Goal: Task Accomplishment & Management: Manage account settings

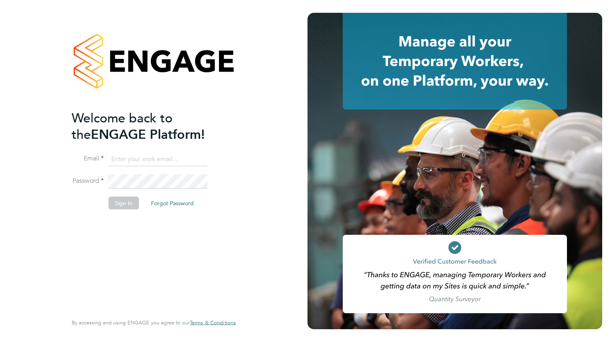
type input "[EMAIL_ADDRESS][DOMAIN_NAME]"
click at [129, 201] on button "Sign In" at bounding box center [123, 203] width 30 height 13
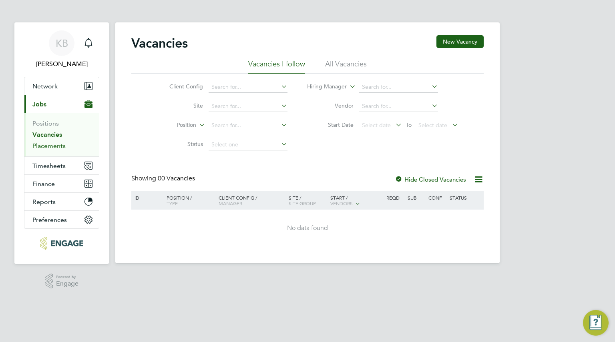
click at [61, 144] on link "Placements" at bounding box center [48, 146] width 33 height 8
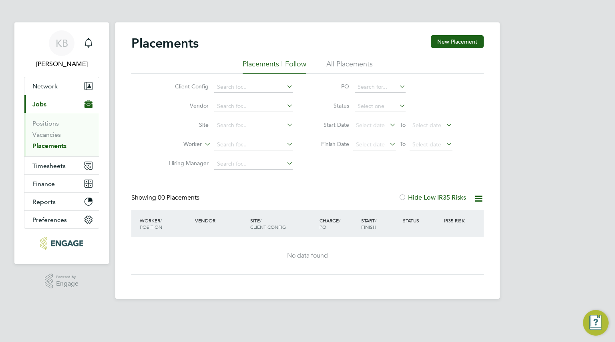
click at [25, 99] on button "Current page: Jobs" at bounding box center [61, 104] width 74 height 18
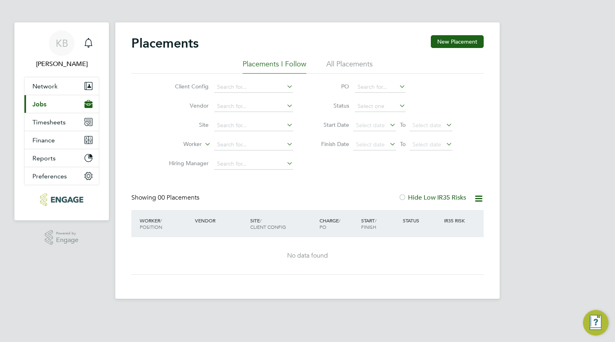
click at [41, 104] on span "Jobs" at bounding box center [39, 104] width 14 height 8
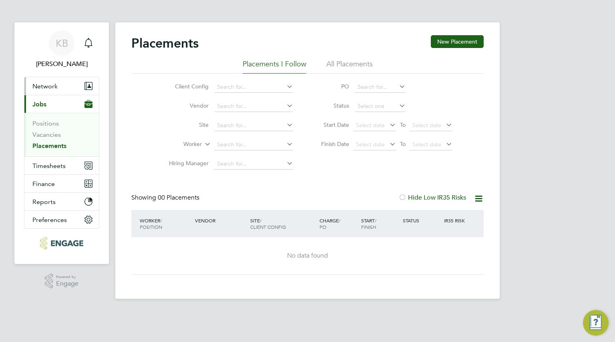
click at [47, 80] on button "Network" at bounding box center [61, 86] width 74 height 18
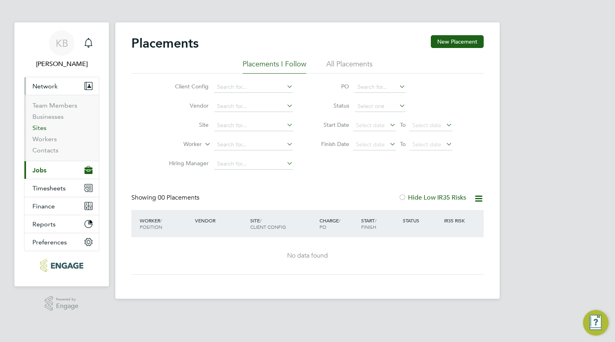
click at [38, 128] on link "Sites" at bounding box center [39, 128] width 14 height 8
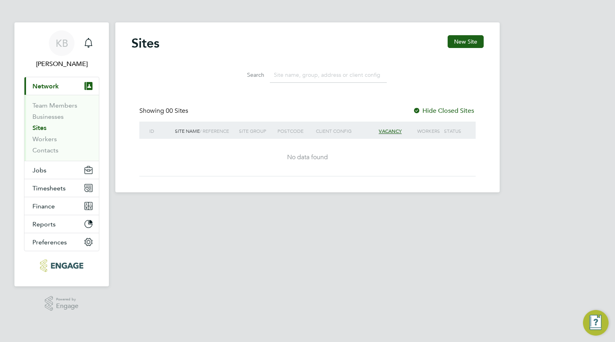
click at [330, 73] on input at bounding box center [328, 75] width 117 height 16
click at [44, 146] on link "Contacts" at bounding box center [45, 150] width 26 height 8
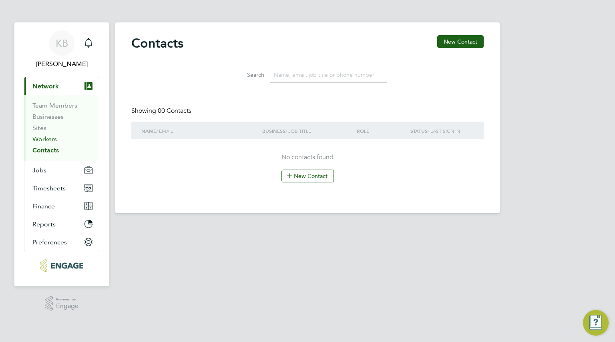
click at [46, 137] on link "Workers" at bounding box center [44, 139] width 24 height 8
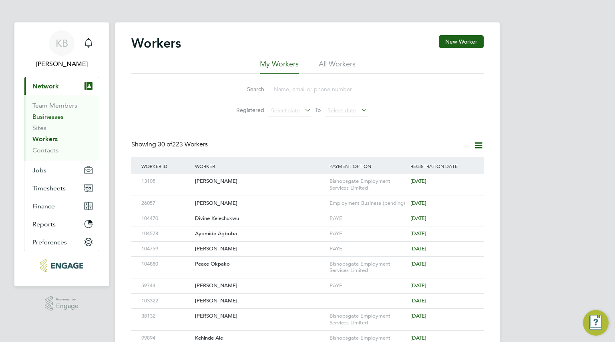
click at [39, 118] on link "Businesses" at bounding box center [47, 117] width 31 height 8
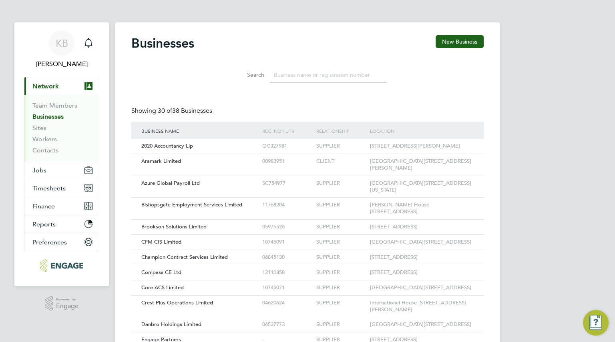
click at [40, 82] on button "Current page: Network" at bounding box center [61, 86] width 74 height 18
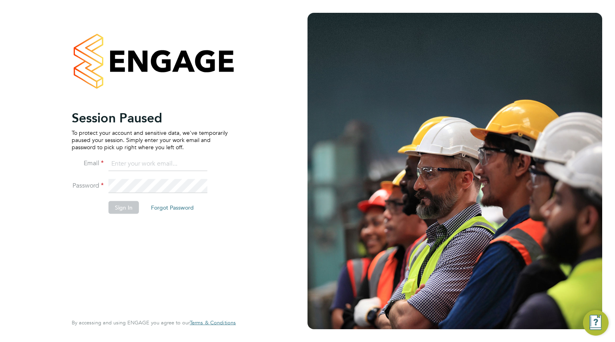
type input "kamb@admiralgroup.com"
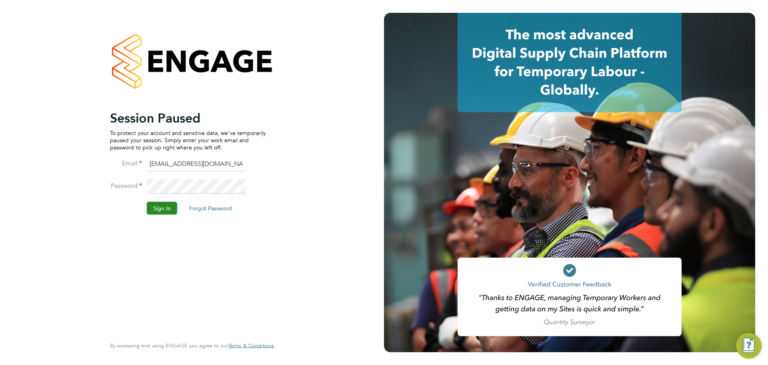
click at [164, 202] on button "Sign In" at bounding box center [162, 207] width 30 height 13
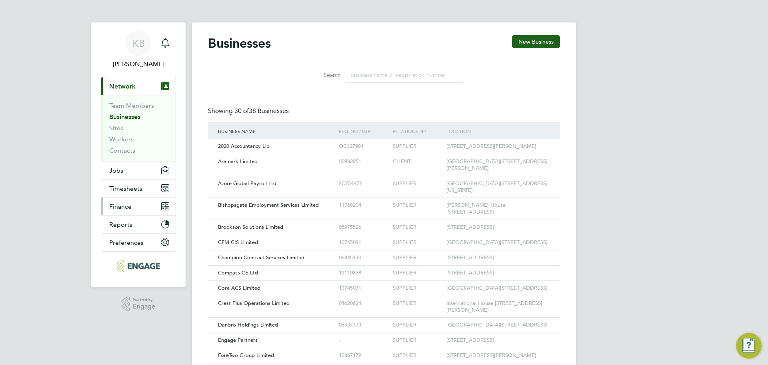
click at [131, 204] on span "Finance" at bounding box center [120, 207] width 22 height 8
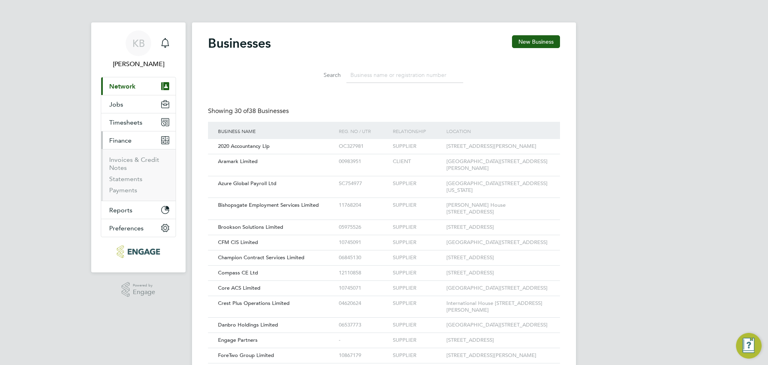
click at [132, 137] on button "Finance" at bounding box center [138, 140] width 74 height 18
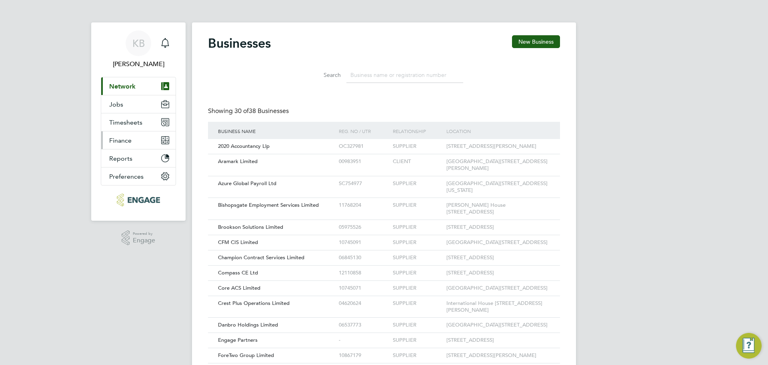
click at [128, 145] on button "Finance" at bounding box center [138, 140] width 74 height 18
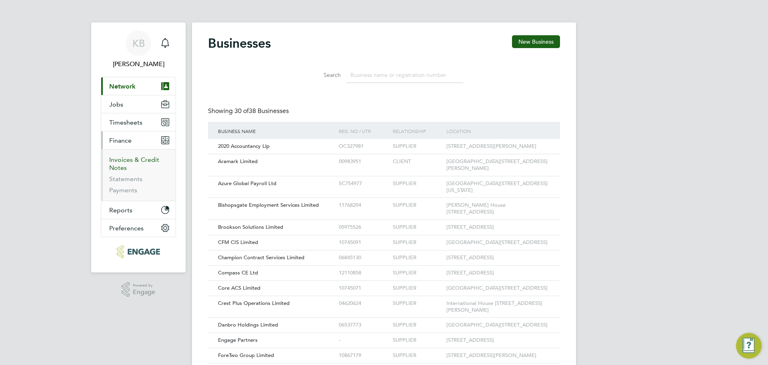
click at [131, 163] on link "Invoices & Credit Notes" at bounding box center [134, 164] width 50 height 16
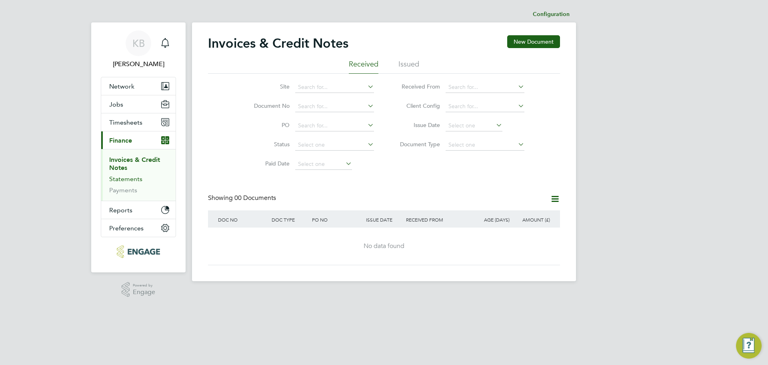
click at [128, 179] on link "Statements" at bounding box center [125, 179] width 33 height 8
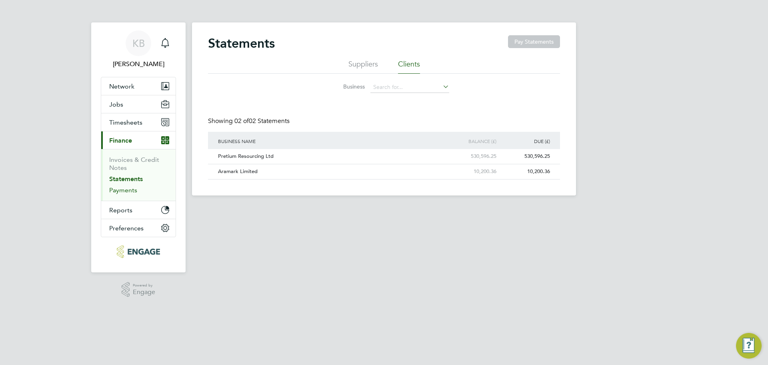
click at [122, 191] on link "Payments" at bounding box center [123, 190] width 28 height 8
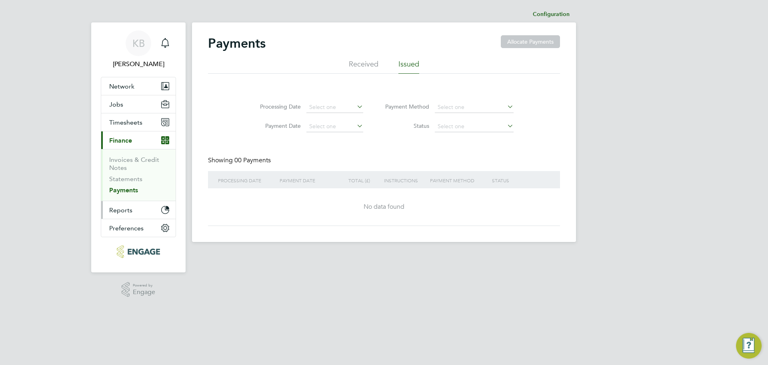
click at [120, 210] on span "Reports" at bounding box center [120, 210] width 23 height 8
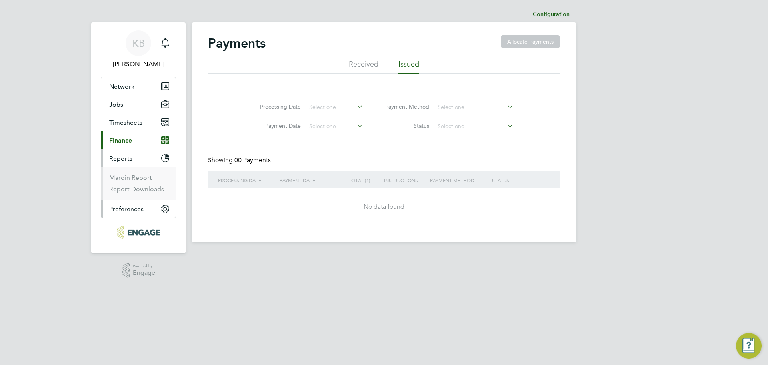
click at [124, 211] on span "Preferences" at bounding box center [126, 209] width 34 height 8
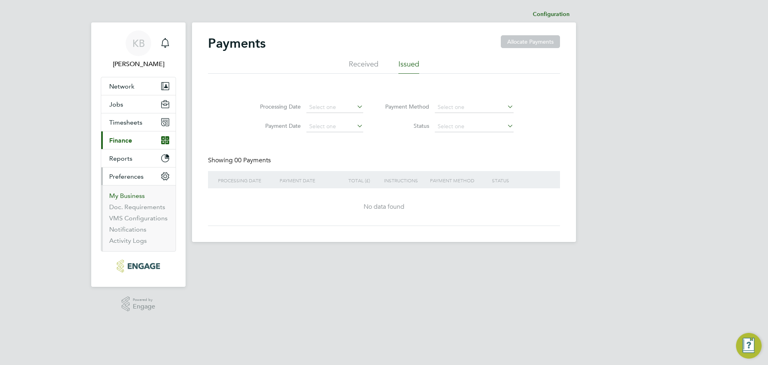
click at [126, 197] on link "My Business" at bounding box center [127, 196] width 36 height 8
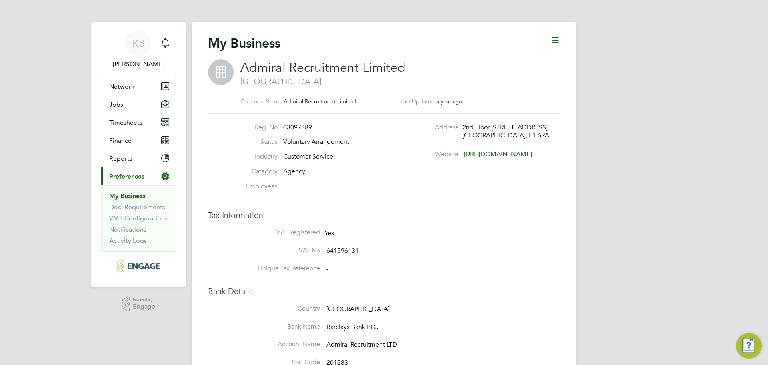
click at [556, 43] on icon at bounding box center [555, 40] width 10 height 10
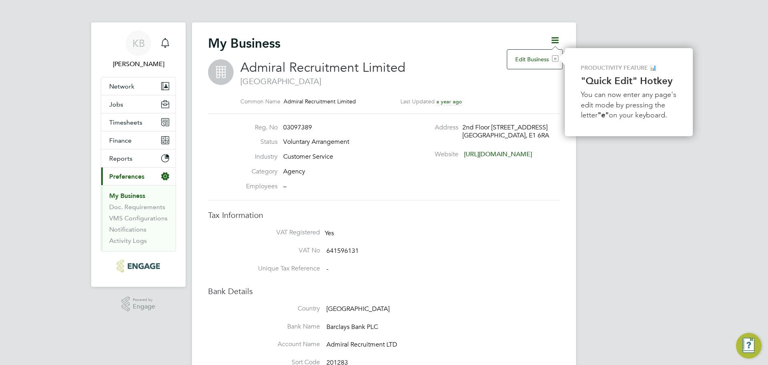
click at [544, 58] on li "Edit Business e" at bounding box center [534, 59] width 47 height 11
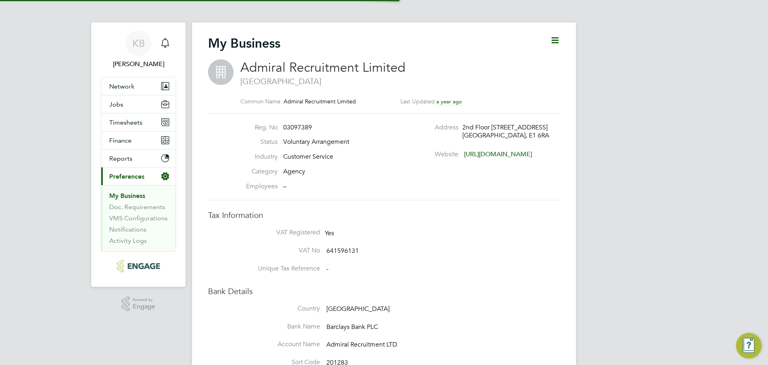
type input "[GEOGRAPHIC_DATA]"
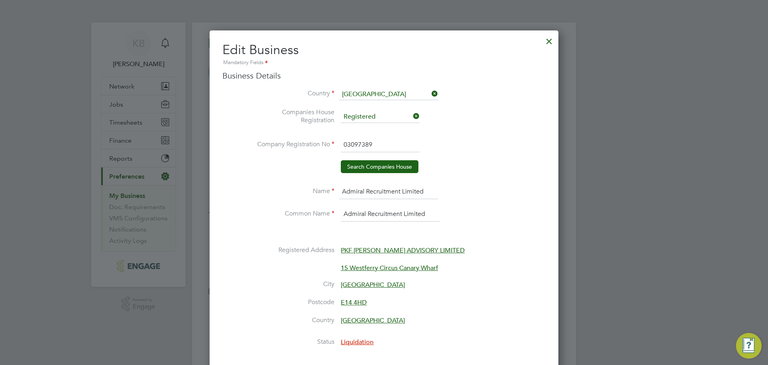
click at [380, 192] on input "Admiral Recruitment Limited" at bounding box center [388, 192] width 99 height 14
click at [384, 192] on input "Admiral Recruitment Limited" at bounding box center [388, 192] width 99 height 14
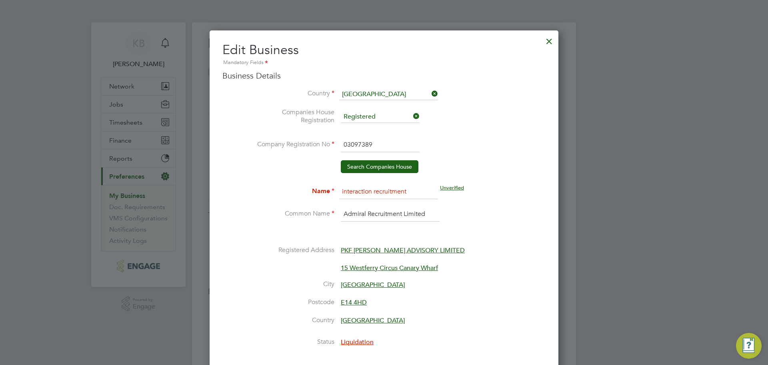
type input "interaction recruitment"
type input "Interaction Recruitment"
click at [391, 166] on button "Search Companies House" at bounding box center [380, 166] width 78 height 13
type input "Admiral Recruitment Limited"
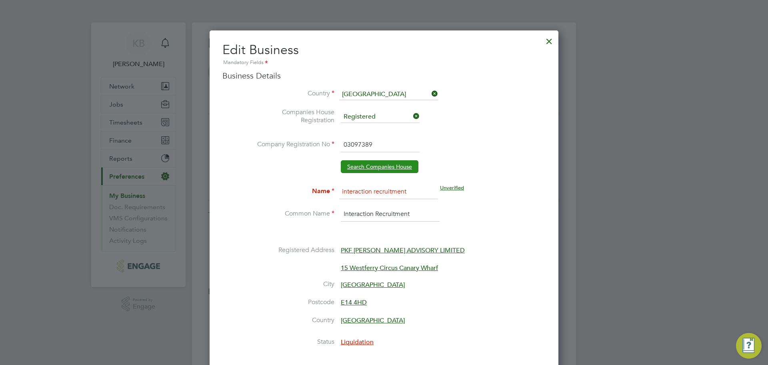
type input "Customer Service"
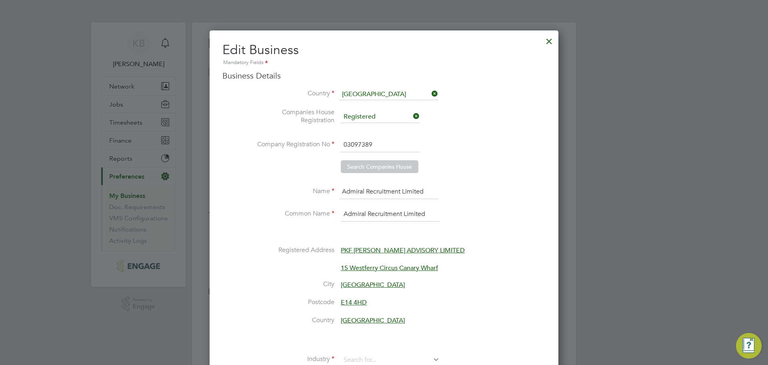
scroll to position [1085, 349]
click at [381, 140] on input "03097389" at bounding box center [380, 145] width 79 height 14
type input "0"
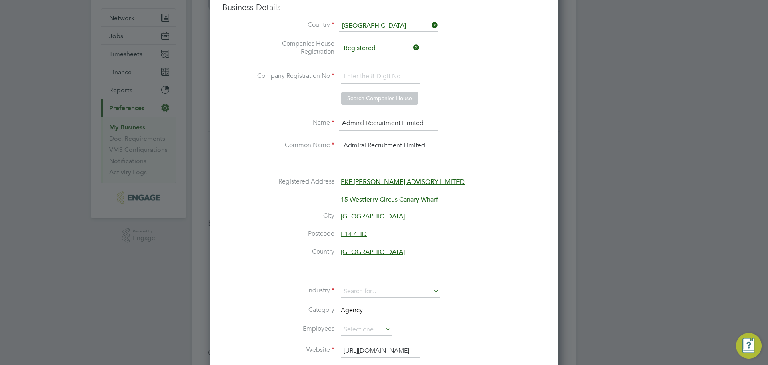
scroll to position [160, 0]
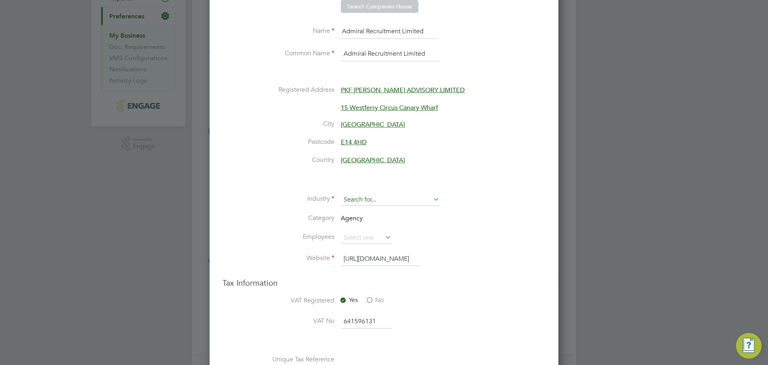
click at [405, 198] on input at bounding box center [390, 200] width 99 height 12
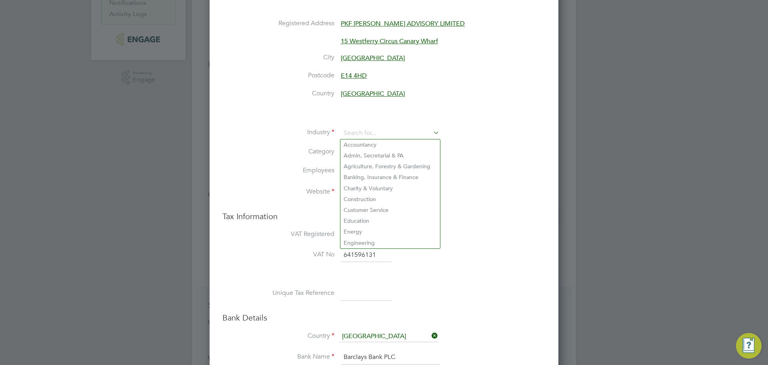
scroll to position [240, 0]
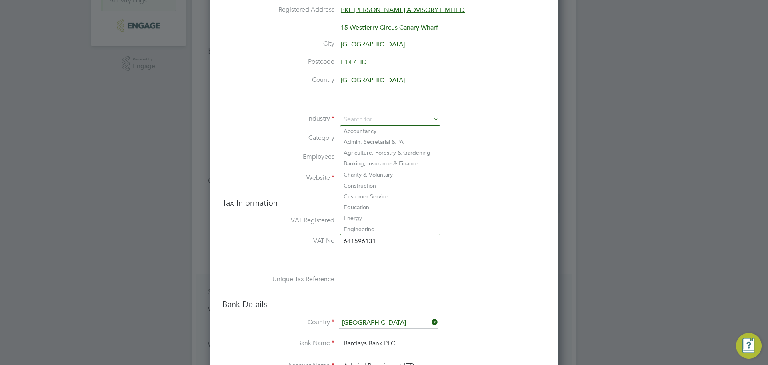
click at [400, 280] on li "Unique Tax Reference" at bounding box center [400, 284] width 291 height 22
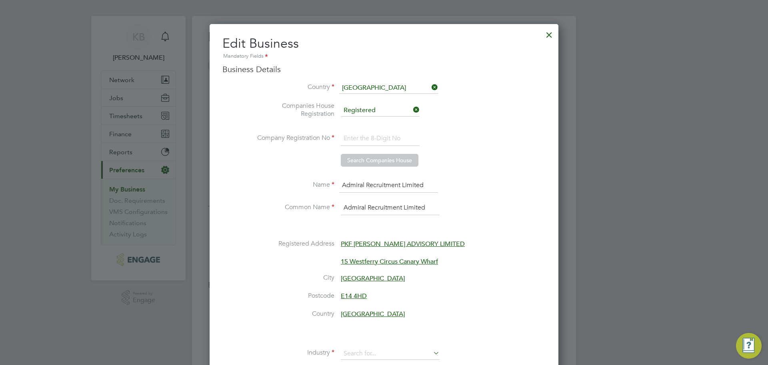
scroll to position [0, 0]
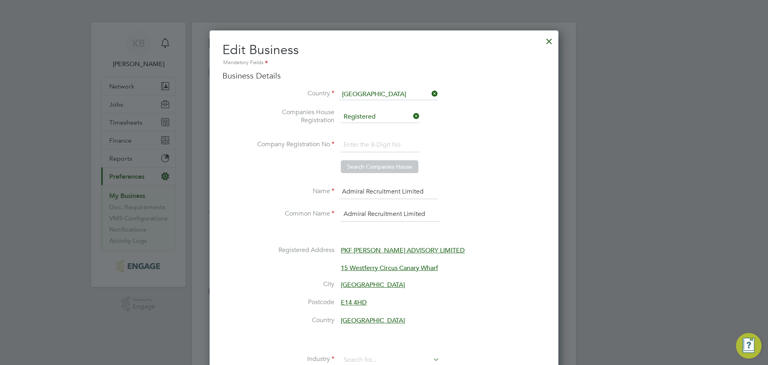
click at [430, 92] on icon at bounding box center [430, 93] width 0 height 11
click at [412, 115] on icon at bounding box center [412, 115] width 0 height 11
click at [389, 150] on input at bounding box center [380, 145] width 79 height 14
click at [548, 40] on div at bounding box center [549, 39] width 14 height 14
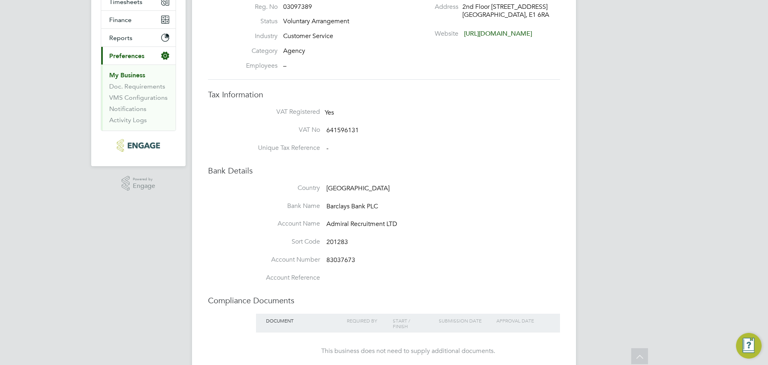
scroll to position [120, 0]
click at [408, 221] on li "Account Name Admiral Recruitment LTD" at bounding box center [400, 229] width 320 height 18
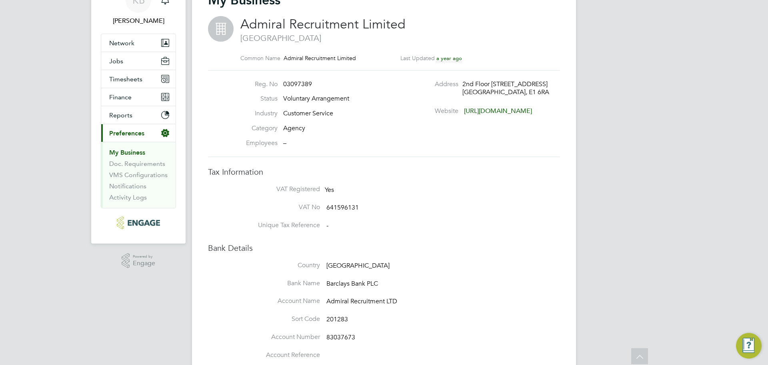
scroll to position [0, 0]
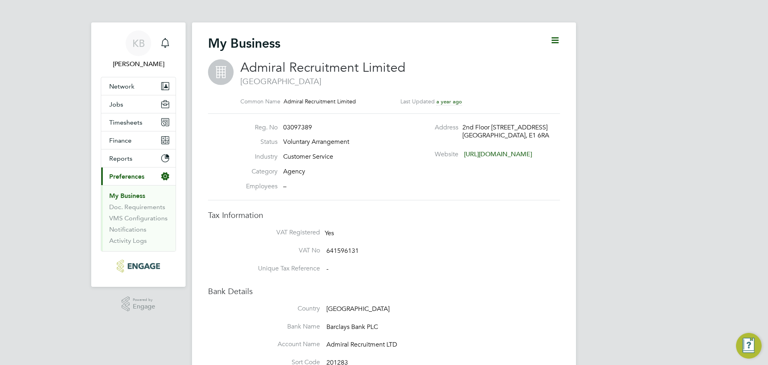
click at [327, 261] on li "VAT No 641596131" at bounding box center [400, 255] width 320 height 18
click at [332, 253] on span "641596131" at bounding box center [343, 251] width 32 height 8
click at [335, 228] on li "VAT Registered Yes" at bounding box center [400, 237] width 320 height 18
click at [328, 143] on span "Voluntary Arrangement" at bounding box center [316, 142] width 66 height 8
click at [511, 131] on div "[GEOGRAPHIC_DATA], E1 6RA" at bounding box center [501, 135] width 76 height 8
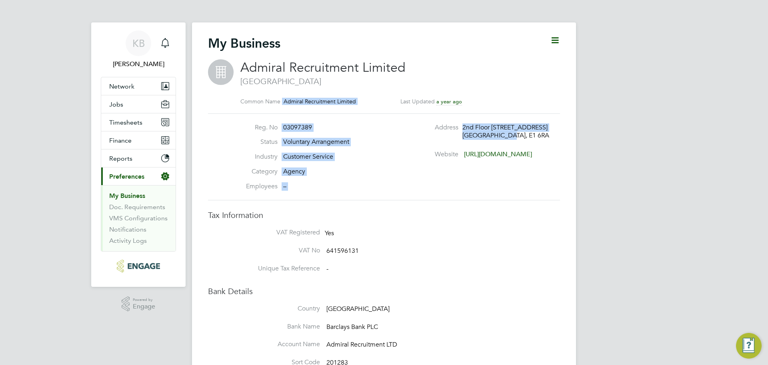
drag, startPoint x: 513, startPoint y: 132, endPoint x: 334, endPoint y: 96, distance: 183.4
click at [334, 96] on at-business-details-header "Admiral Recruitment Limited London Common Name Admiral Recruitment Limited Last…" at bounding box center [384, 129] width 352 height 141
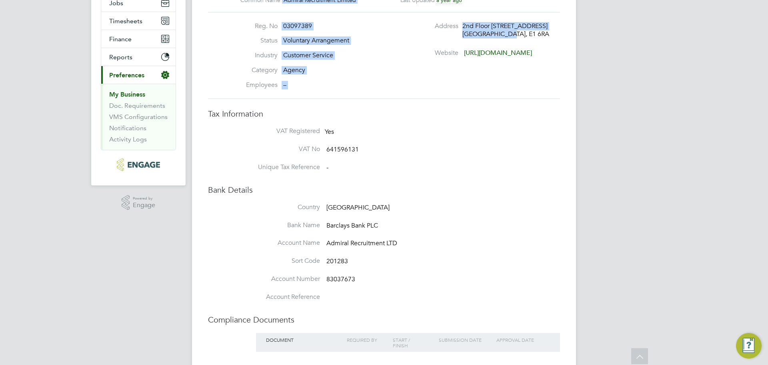
scroll to position [40, 0]
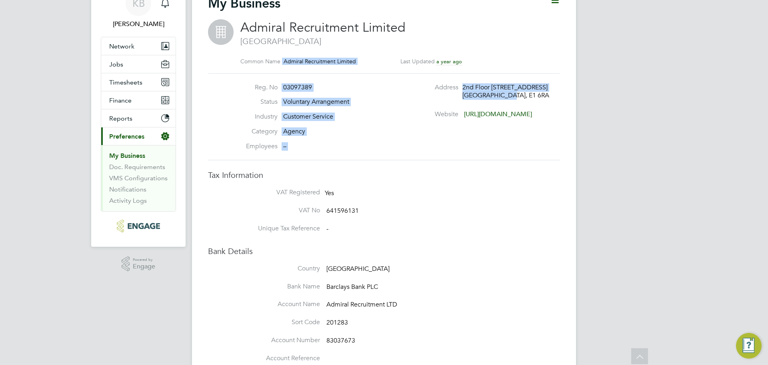
click at [142, 156] on link "My Business" at bounding box center [127, 156] width 36 height 8
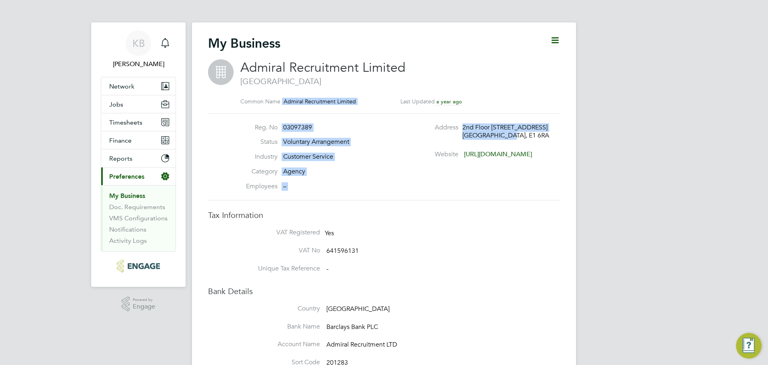
click at [367, 162] on li "Industry Customer Service" at bounding box center [313, 159] width 158 height 15
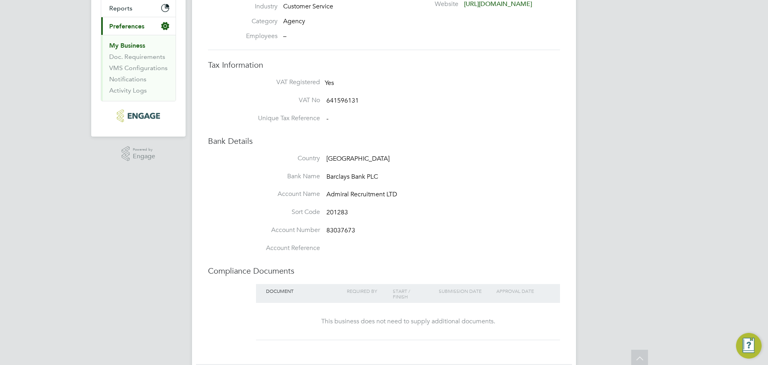
scroll to position [160, 0]
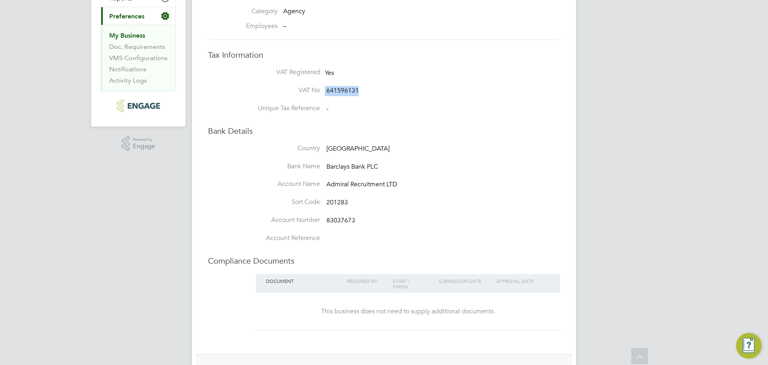
drag, startPoint x: 363, startPoint y: 88, endPoint x: 301, endPoint y: 88, distance: 62.0
click at [301, 88] on li "VAT No 641596131" at bounding box center [400, 95] width 320 height 18
drag, startPoint x: 358, startPoint y: 217, endPoint x: 310, endPoint y: 215, distance: 48.1
click at [310, 216] on li "Account Number 83037673" at bounding box center [400, 225] width 320 height 18
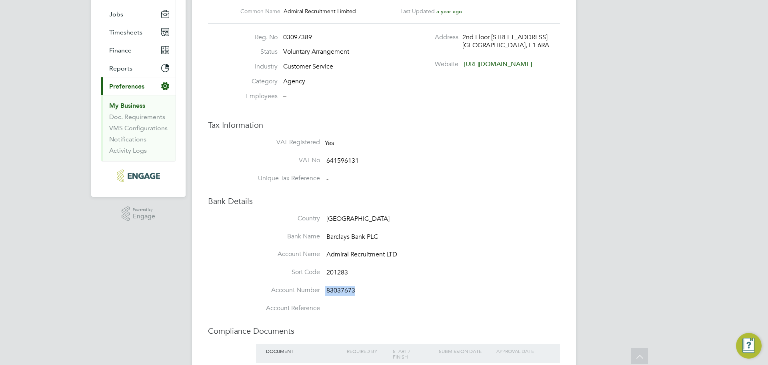
scroll to position [0, 0]
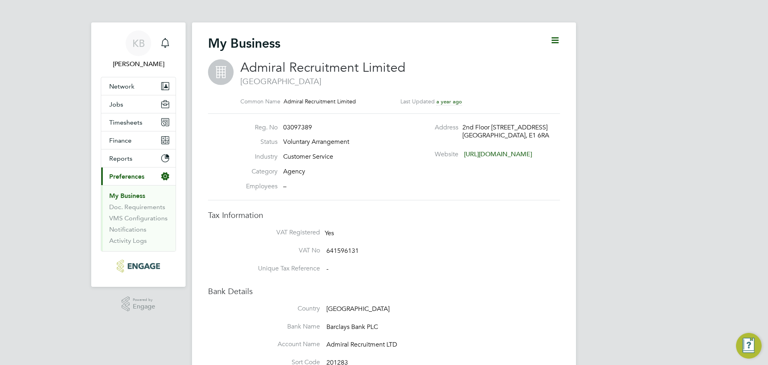
drag, startPoint x: 552, startPoint y: 37, endPoint x: 552, endPoint y: 48, distance: 11.2
click at [552, 37] on icon at bounding box center [555, 40] width 10 height 10
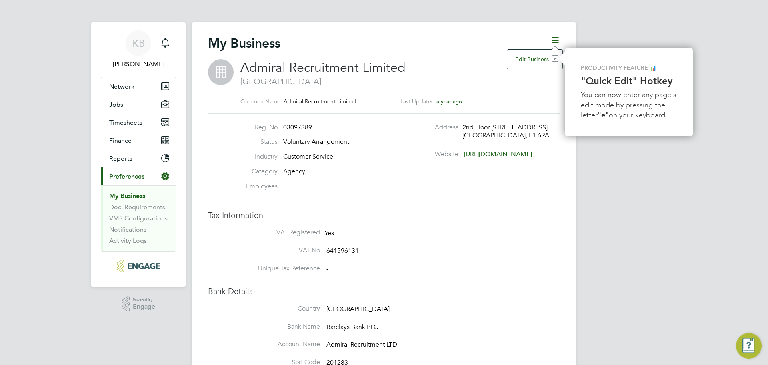
click at [532, 57] on li "Edit Business e" at bounding box center [534, 59] width 47 height 11
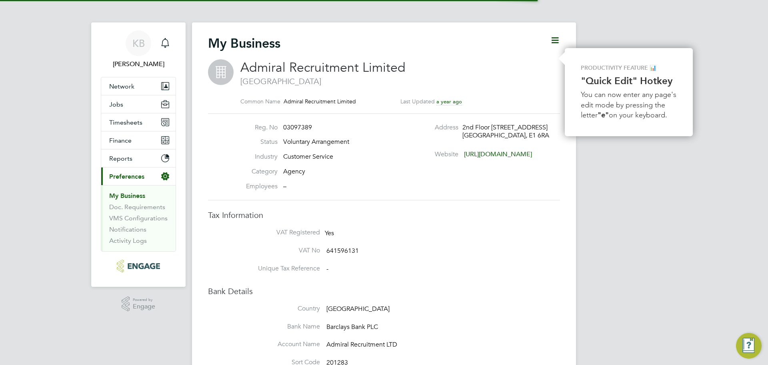
type input "[GEOGRAPHIC_DATA]"
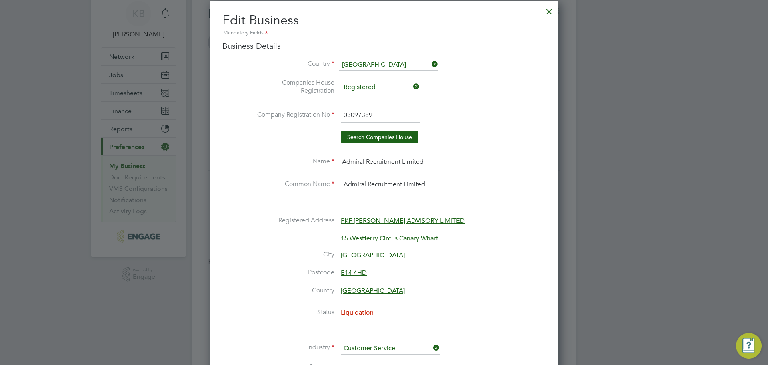
scroll to position [80, 0]
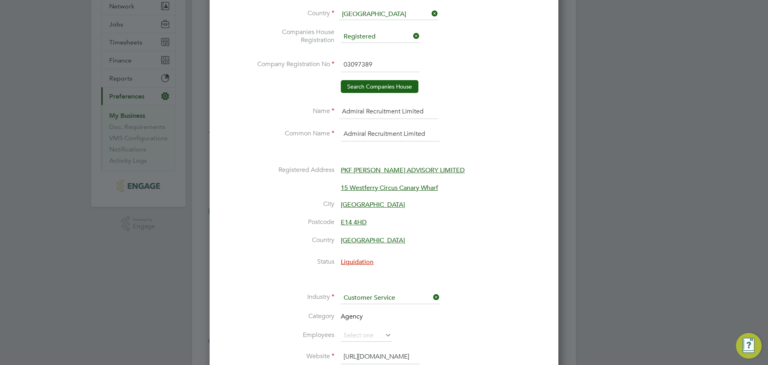
click at [437, 108] on input "Admiral Recruitment Limited" at bounding box center [388, 111] width 99 height 14
click at [585, 114] on div at bounding box center [384, 182] width 768 height 365
drag, startPoint x: 559, startPoint y: 136, endPoint x: 522, endPoint y: 81, distance: 66.9
click at [556, 131] on div "My Business Admiral Recruitment Limited London Common Name Admiral Recruitment …" at bounding box center [384, 259] width 384 height 634
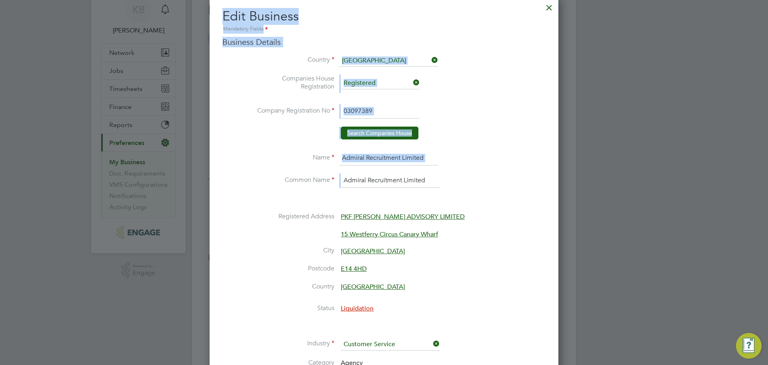
scroll to position [0, 0]
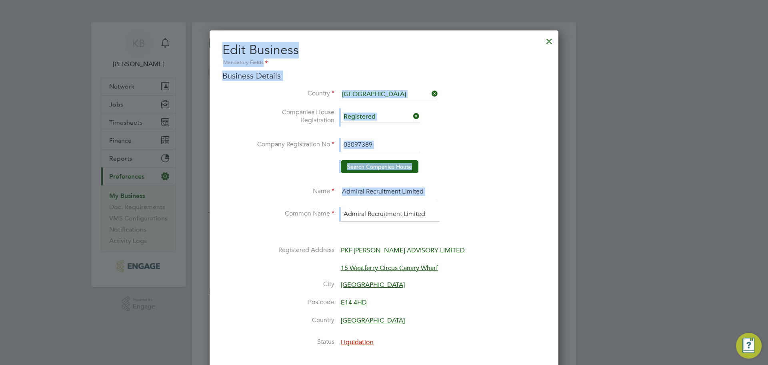
click at [544, 39] on div at bounding box center [549, 39] width 14 height 14
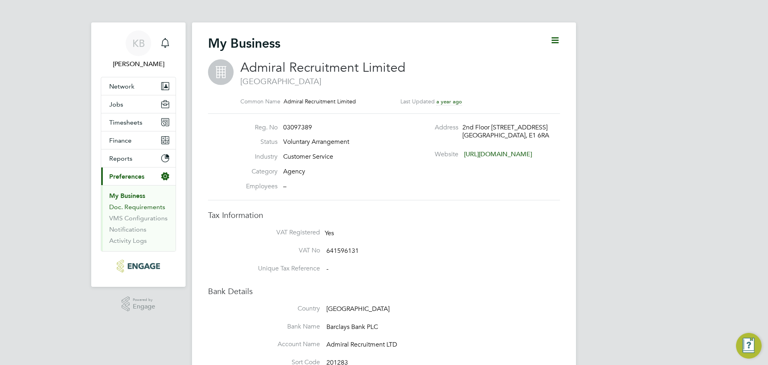
click at [131, 205] on link "Doc. Requirements" at bounding box center [137, 207] width 56 height 8
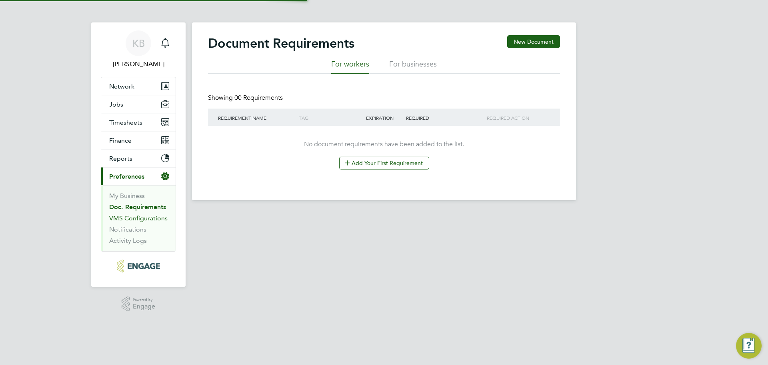
click at [132, 216] on link "VMS Configurations" at bounding box center [138, 218] width 58 height 8
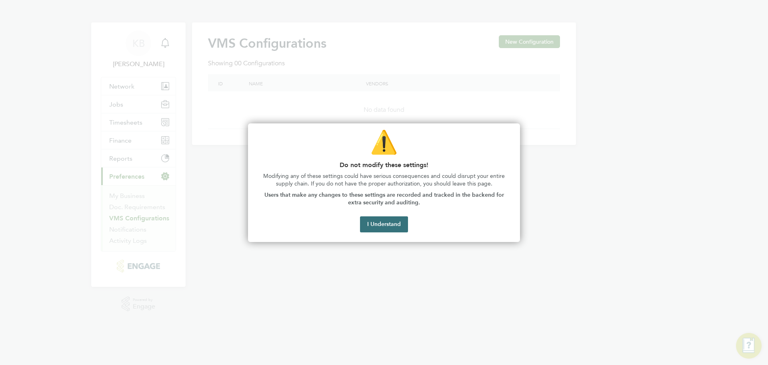
click at [371, 223] on button "I Understand" at bounding box center [384, 224] width 48 height 16
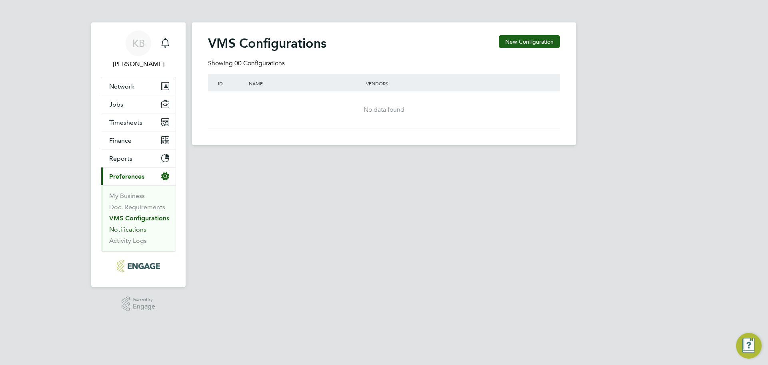
click at [135, 230] on link "Notifications" at bounding box center [127, 229] width 37 height 8
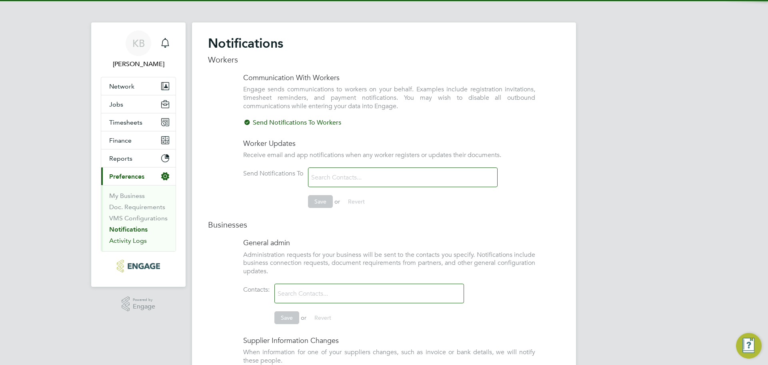
click at [132, 241] on link "Activity Logs" at bounding box center [128, 241] width 38 height 8
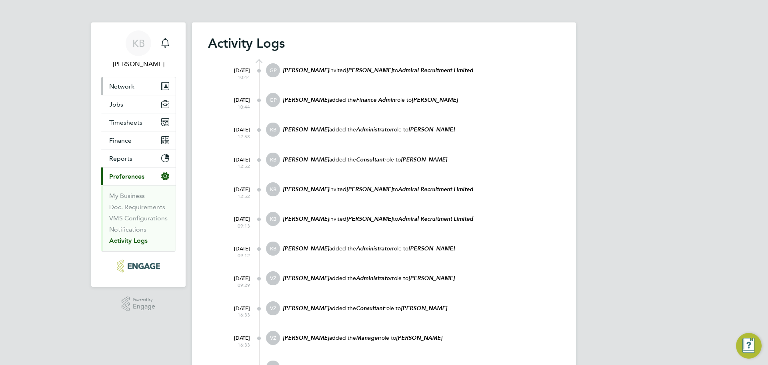
click at [127, 86] on span "Network" at bounding box center [121, 86] width 25 height 8
